Goal: Task Accomplishment & Management: Use online tool/utility

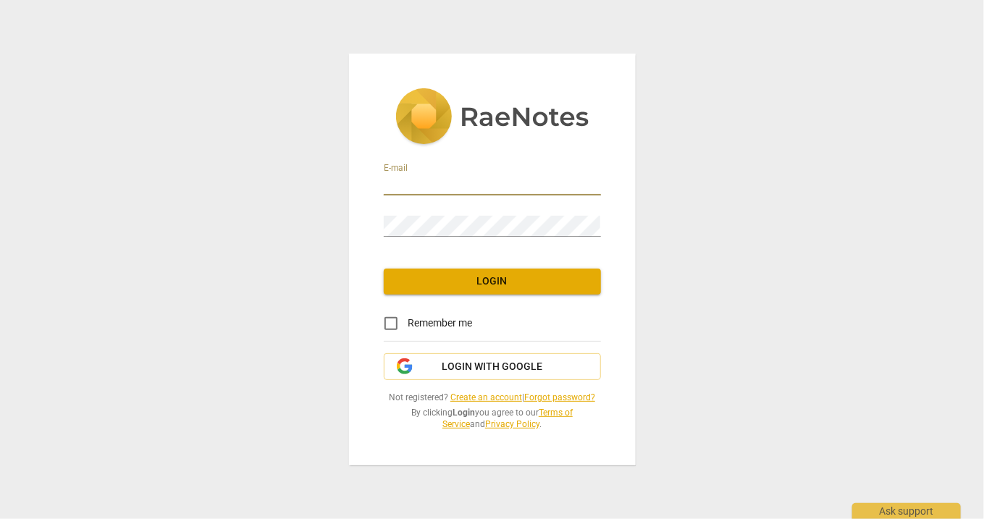
click at [412, 184] on input "email" at bounding box center [492, 184] width 217 height 21
type input "[EMAIL_ADDRESS][DOMAIN_NAME]"
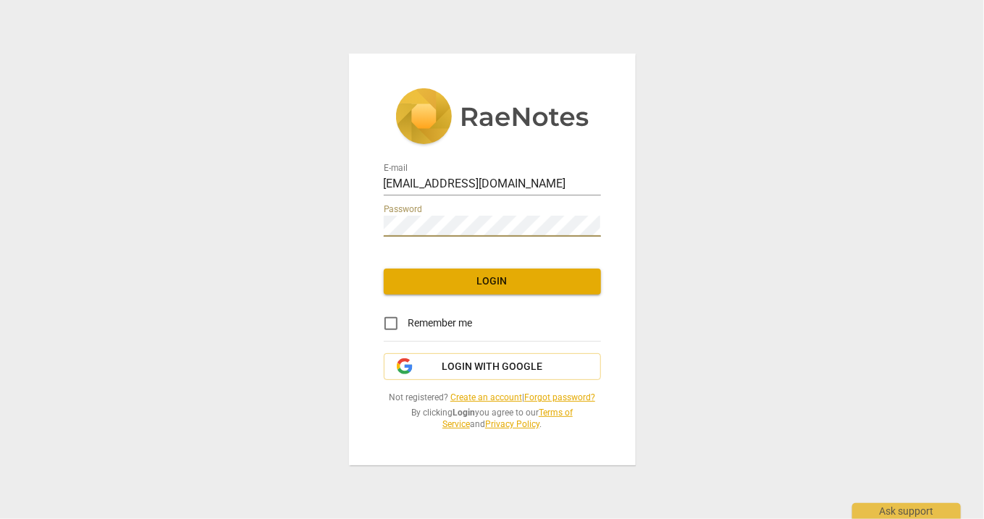
click at [462, 279] on span "Login" at bounding box center [492, 281] width 194 height 14
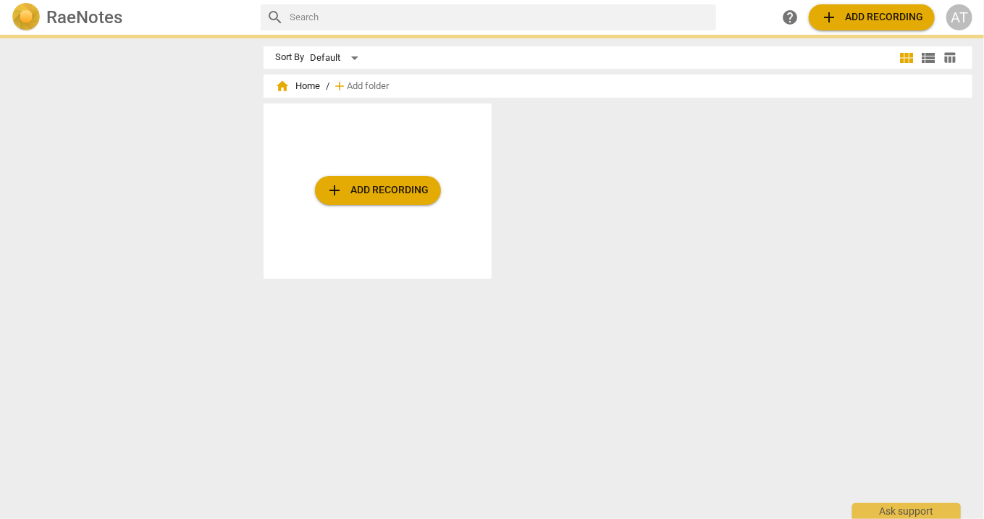
click at [412, 0] on html "RaeNotes search help add Add recording AT Sort By Default view_module view_list…" at bounding box center [492, 0] width 984 height 0
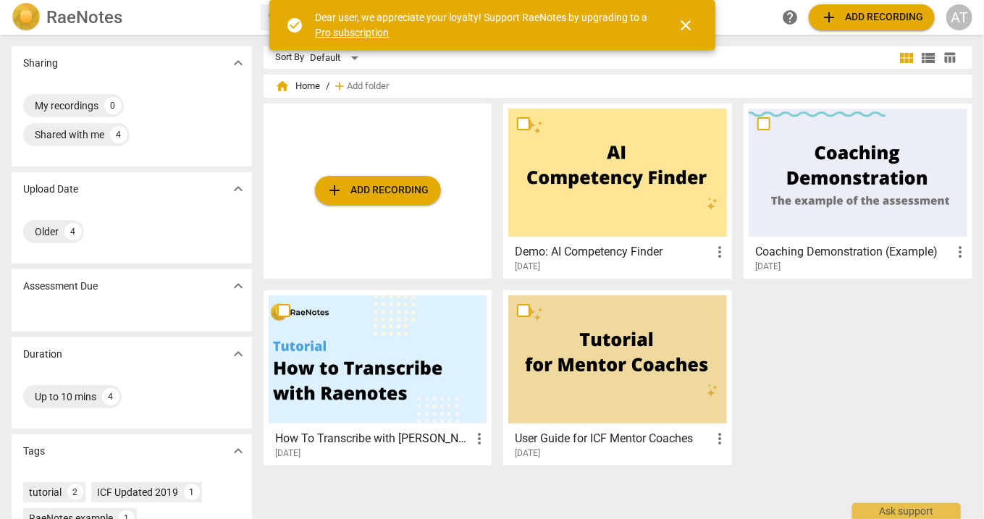
click at [688, 26] on span "close" at bounding box center [686, 25] width 17 height 17
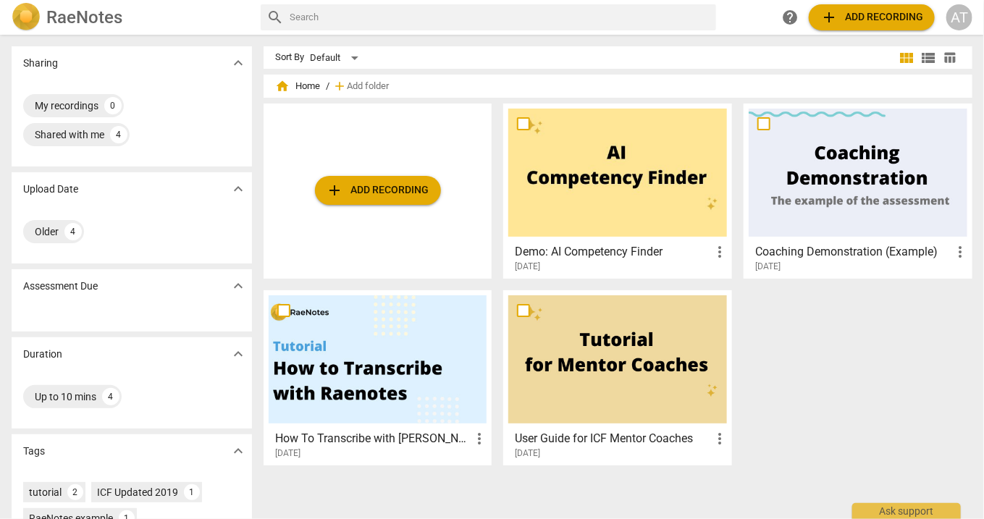
click at [856, 20] on span "add Add recording" at bounding box center [871, 17] width 103 height 17
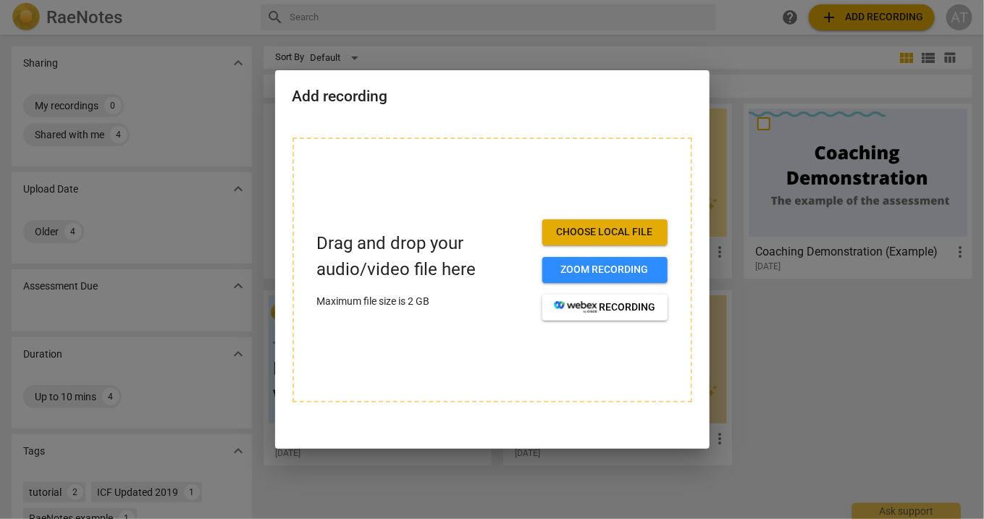
click at [720, 17] on div at bounding box center [492, 259] width 984 height 519
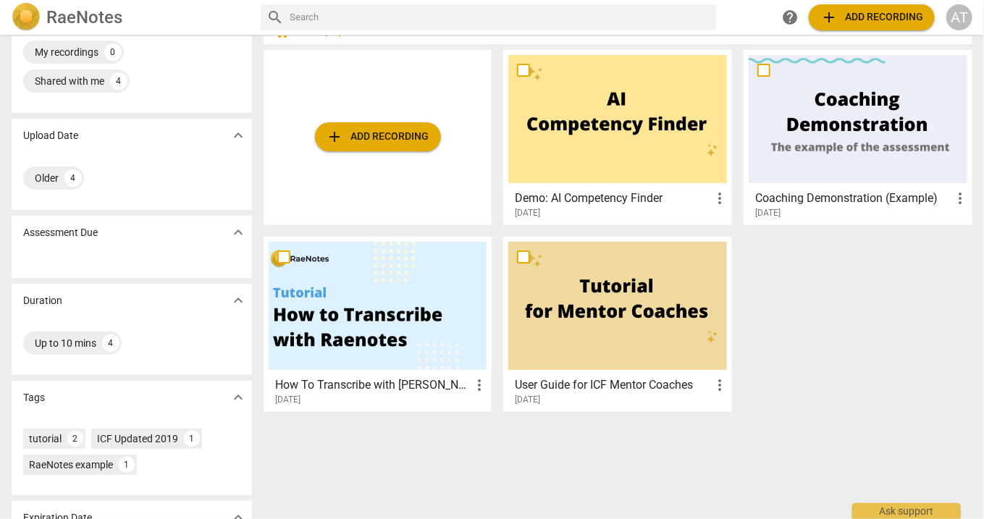
scroll to position [49, 0]
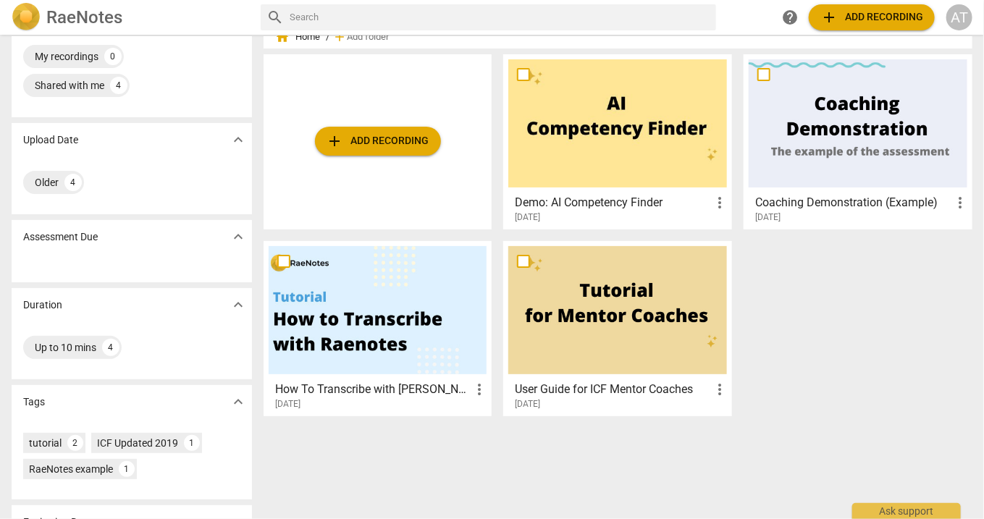
click at [383, 153] on button "add Add recording" at bounding box center [378, 141] width 126 height 29
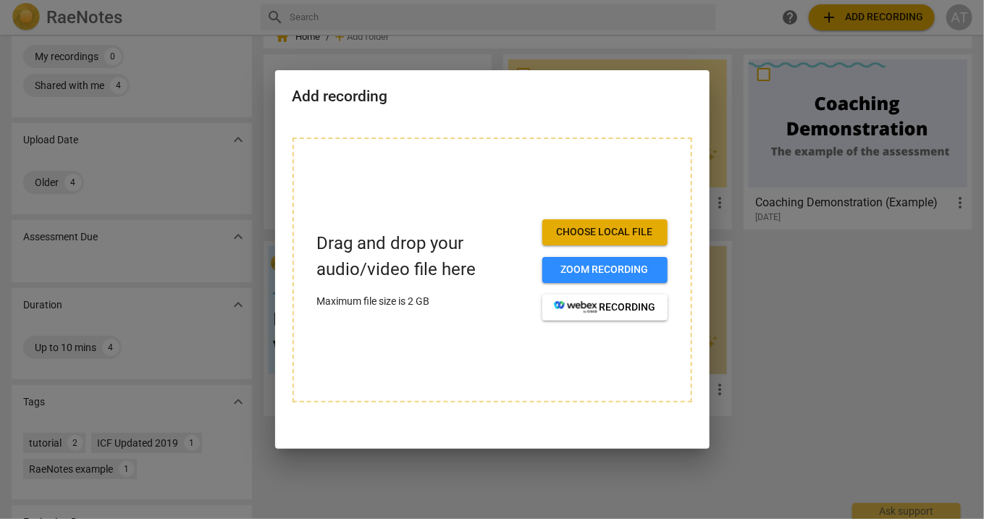
click at [582, 232] on span "Choose local file" at bounding box center [605, 232] width 102 height 14
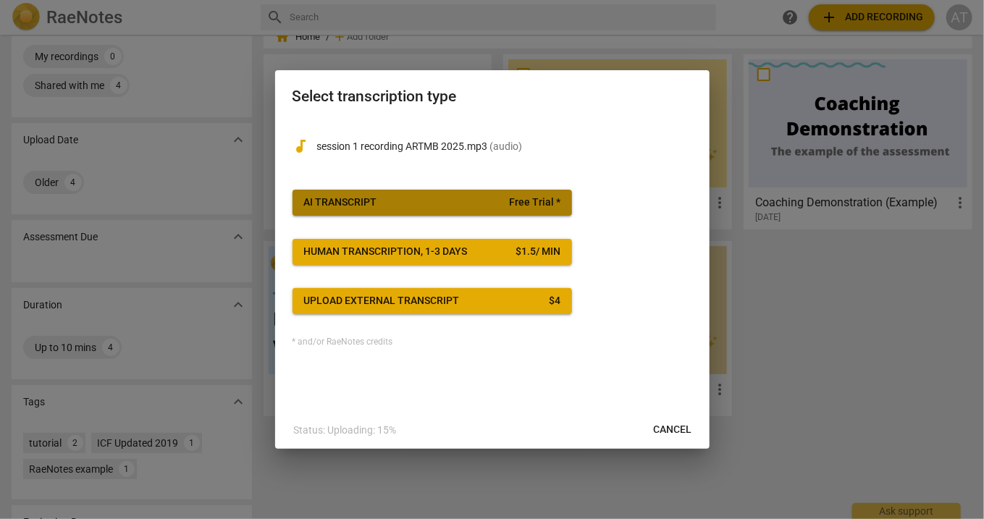
click at [407, 202] on span "AI Transcript Free Trial *" at bounding box center [432, 202] width 256 height 14
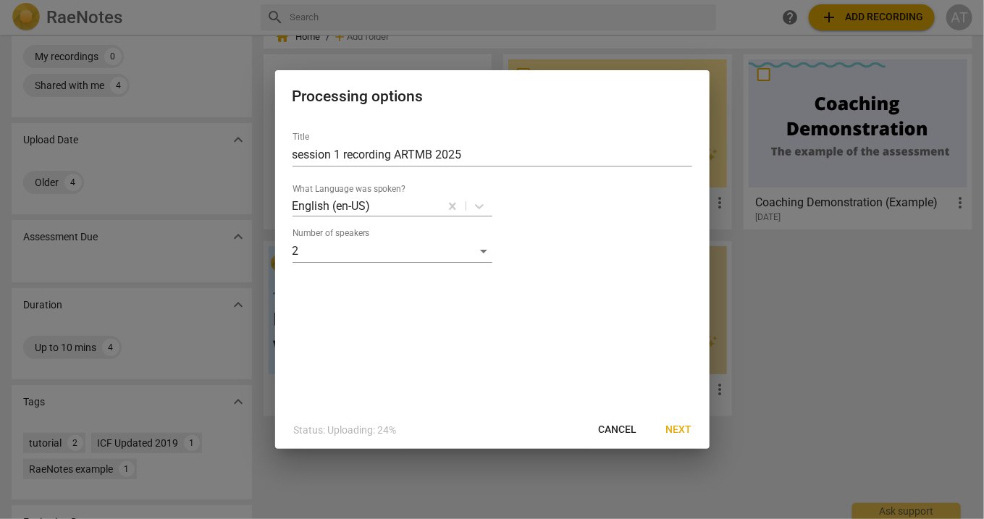
click at [670, 423] on span "Next" at bounding box center [679, 430] width 26 height 14
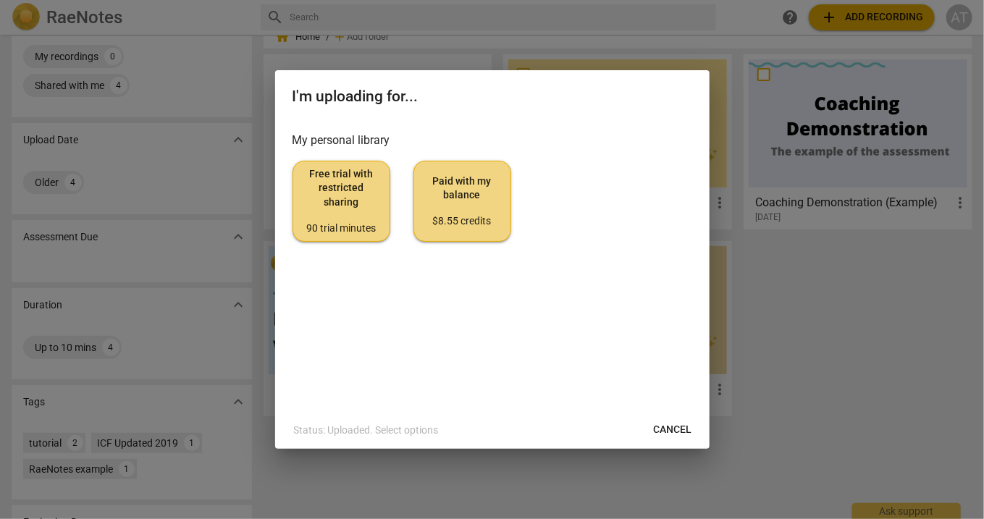
click at [355, 224] on div "90 trial minutes" at bounding box center [341, 229] width 73 height 14
